Goal: Task Accomplishment & Management: Manage account settings

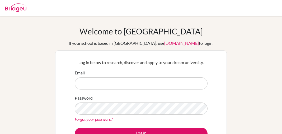
click at [101, 80] on input "Email" at bounding box center [141, 83] width 133 height 12
type input "[EMAIL_ADDRESS][DOMAIN_NAME]"
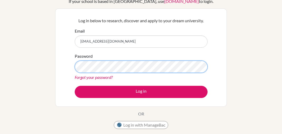
scroll to position [42, 0]
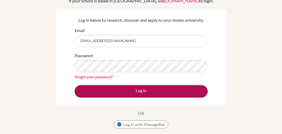
click at [137, 91] on button "Log in" at bounding box center [141, 91] width 133 height 12
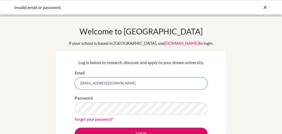
click at [132, 81] on input "careercounsellormbs@lis.sc.ke" at bounding box center [141, 83] width 133 height 12
type input "careercounsellormbs@lis.sc.ke"
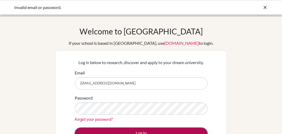
click at [134, 129] on button "Log in" at bounding box center [141, 133] width 133 height 12
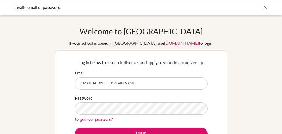
drag, startPoint x: 109, startPoint y: 82, endPoint x: 77, endPoint y: 84, distance: 31.7
click at [77, 84] on input "[EMAIL_ADDRESS][DOMAIN_NAME]" at bounding box center [141, 83] width 133 height 12
type input "i.bursa@lis.sc.ke"
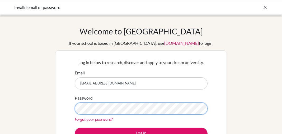
click at [75, 127] on button "Log in" at bounding box center [141, 133] width 133 height 12
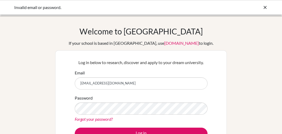
click at [120, 83] on input "[EMAIL_ADDRESS][DOMAIN_NAME]" at bounding box center [141, 83] width 133 height 12
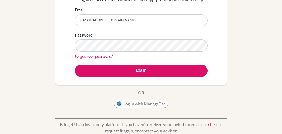
scroll to position [63, 0]
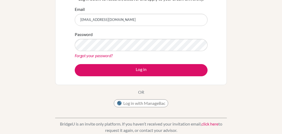
click at [94, 56] on link "Forgot your password?" at bounding box center [94, 55] width 38 height 5
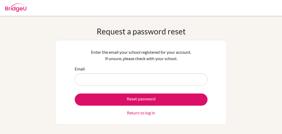
click at [92, 78] on input "Email" at bounding box center [141, 79] width 133 height 12
type input "i.bursa@lis.sc.ke"
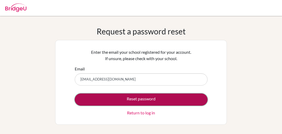
click at [106, 99] on button "Reset password" at bounding box center [141, 99] width 133 height 12
click at [121, 101] on button "Reset password" at bounding box center [141, 99] width 133 height 12
click at [145, 99] on button "Reset password" at bounding box center [141, 99] width 133 height 12
click at [144, 98] on button "Reset password" at bounding box center [141, 99] width 133 height 12
click at [118, 97] on button "Reset password" at bounding box center [141, 99] width 133 height 12
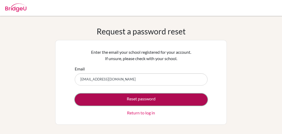
click at [138, 97] on button "Reset password" at bounding box center [141, 99] width 133 height 12
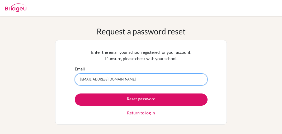
click at [118, 78] on input "i.bursa@lis.sc.ke" at bounding box center [141, 79] width 133 height 12
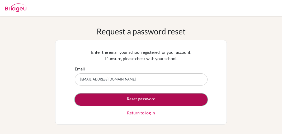
click at [122, 98] on button "Reset password" at bounding box center [141, 99] width 133 height 12
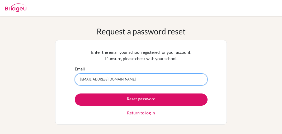
drag, startPoint x: 115, startPoint y: 77, endPoint x: 37, endPoint y: 75, distance: 78.5
click at [37, 75] on div "Request a password reset Enter the email your school registered for your accoun…" at bounding box center [141, 75] width 282 height 98
type input "[EMAIL_ADDRESS][DOMAIN_NAME]"
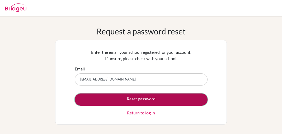
click at [126, 100] on button "Reset password" at bounding box center [141, 99] width 133 height 12
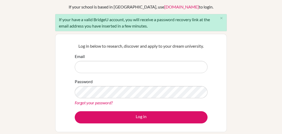
scroll to position [42, 0]
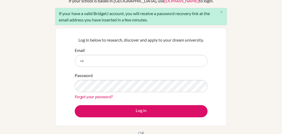
type input "[EMAIL_ADDRESS][DOMAIN_NAME]"
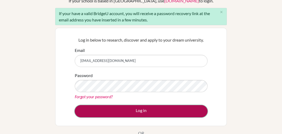
click at [126, 105] on button "Log in" at bounding box center [141, 111] width 133 height 12
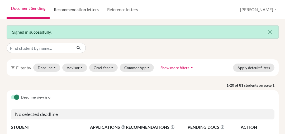
click at [71, 10] on link "Recommendation letters" at bounding box center [76, 9] width 53 height 19
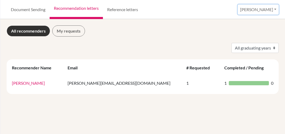
click at [268, 10] on button "Ibrahim" at bounding box center [258, 9] width 41 height 10
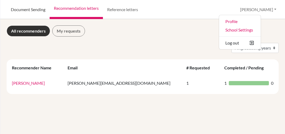
click at [26, 11] on link "Document Sending" at bounding box center [28, 9] width 43 height 19
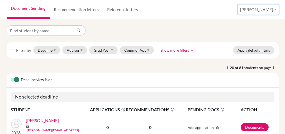
click at [266, 10] on button "[PERSON_NAME]" at bounding box center [258, 9] width 41 height 10
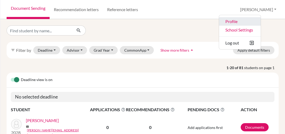
click at [255, 22] on link "Profile" at bounding box center [240, 21] width 42 height 8
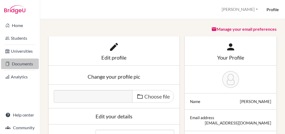
scroll to position [1, 0]
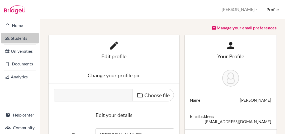
click at [19, 40] on link "Students" at bounding box center [20, 38] width 38 height 11
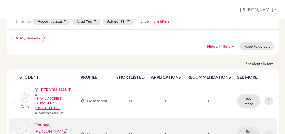
scroll to position [39, 0]
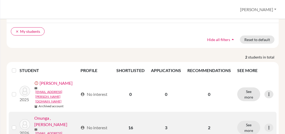
click at [53, 115] on link "Onunga , [PERSON_NAME]" at bounding box center [56, 121] width 44 height 13
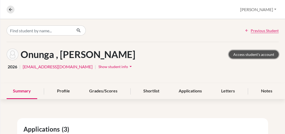
click at [257, 55] on link "Access student's account" at bounding box center [254, 54] width 50 height 8
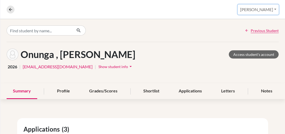
click at [270, 12] on button "[PERSON_NAME]" at bounding box center [258, 9] width 41 height 10
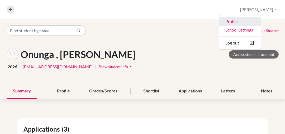
click at [254, 23] on link "Profile" at bounding box center [240, 21] width 42 height 8
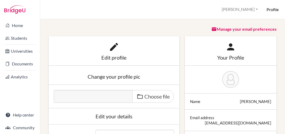
scroll to position [1, 0]
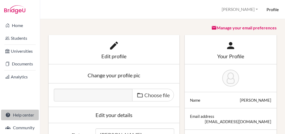
click at [18, 115] on link "Help center" at bounding box center [20, 114] width 38 height 11
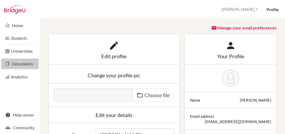
click at [22, 66] on link "Documents" at bounding box center [20, 63] width 38 height 11
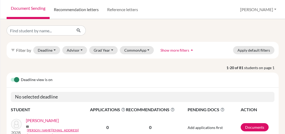
click at [78, 8] on link "Recommendation letters" at bounding box center [76, 9] width 53 height 19
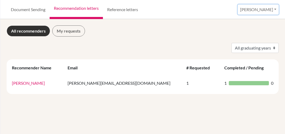
click at [267, 8] on button "[PERSON_NAME]" at bounding box center [258, 9] width 41 height 10
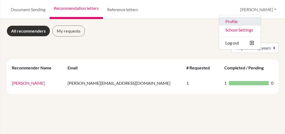
click at [257, 22] on link "Profile" at bounding box center [240, 21] width 42 height 8
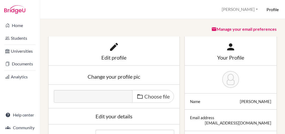
scroll to position [1, 0]
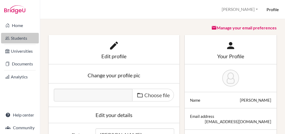
click at [23, 40] on link "Students" at bounding box center [20, 38] width 38 height 11
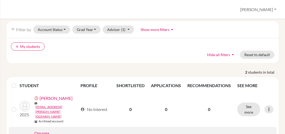
scroll to position [39, 0]
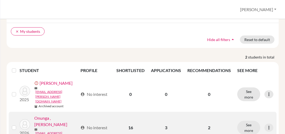
click at [52, 115] on link "Onunga , [PERSON_NAME]" at bounding box center [56, 121] width 44 height 13
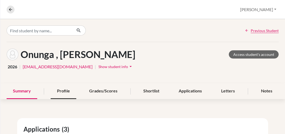
click at [64, 89] on div "Profile" at bounding box center [64, 91] width 26 height 16
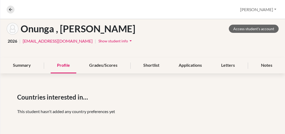
scroll to position [85, 0]
